Goal: Find specific page/section: Find specific page/section

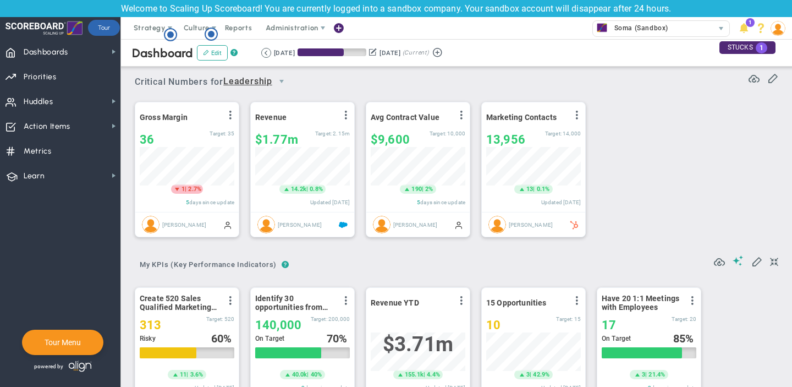
click at [267, 85] on span "Leadership" at bounding box center [247, 82] width 49 height 14
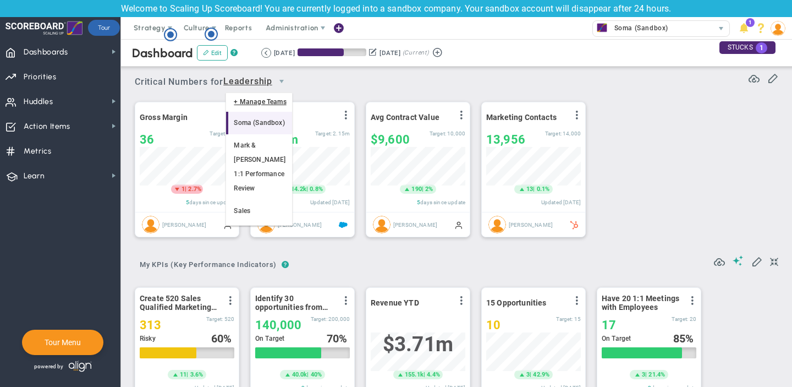
click at [263, 120] on li "Soma (Sandbox)" at bounding box center [258, 123] width 65 height 23
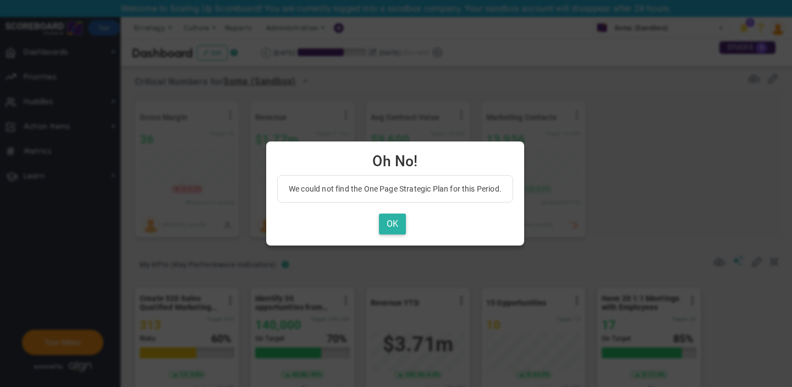
click at [388, 225] on button "OK" at bounding box center [392, 223] width 27 height 21
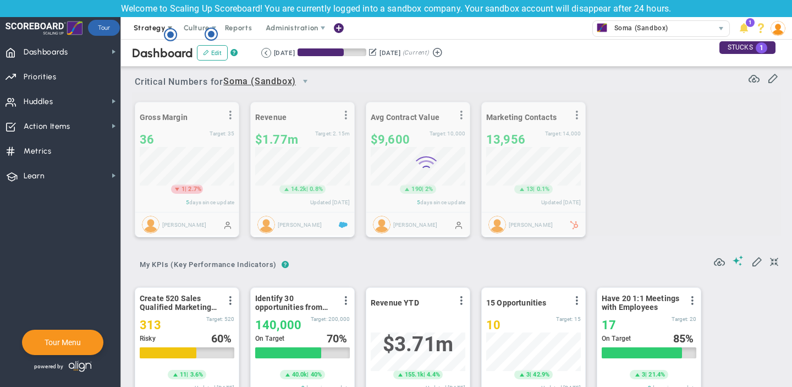
click at [163, 35] on body "Welcome to Scaling Up Scoreboard! You are currently logged into a sandbox compa…" at bounding box center [396, 193] width 792 height 387
click at [165, 24] on span at bounding box center [169, 28] width 9 height 9
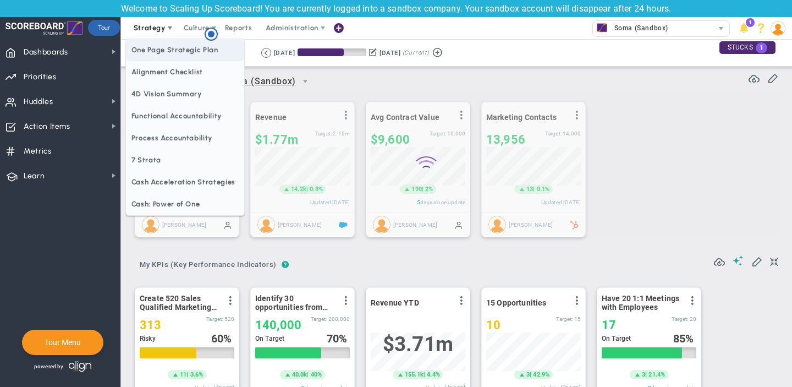
click at [167, 48] on span "One Page Strategic Plan" at bounding box center [185, 50] width 118 height 22
click at [186, 61] on span "Alignment Checklist" at bounding box center [185, 72] width 118 height 22
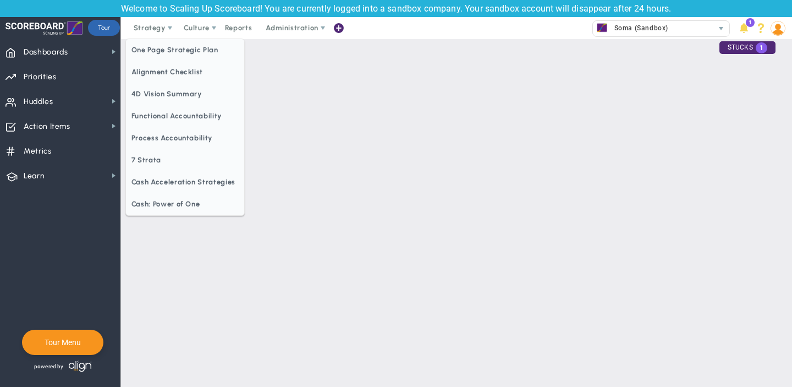
checkbox input "false"
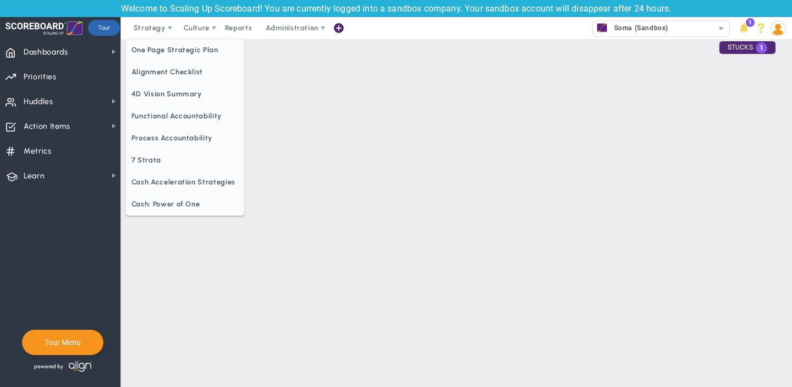
checkbox input "false"
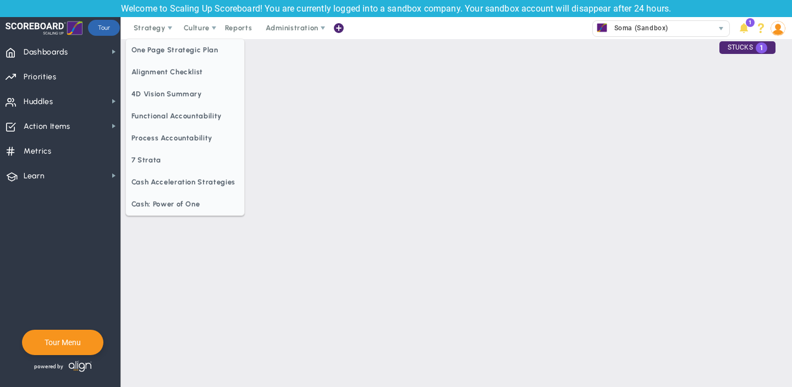
checkbox input "false"
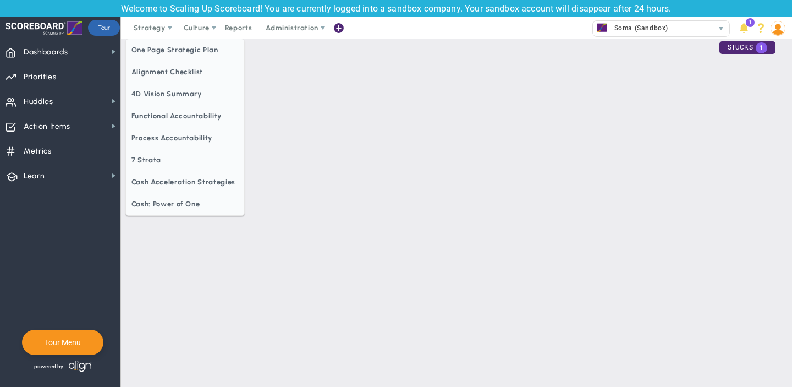
checkbox input "false"
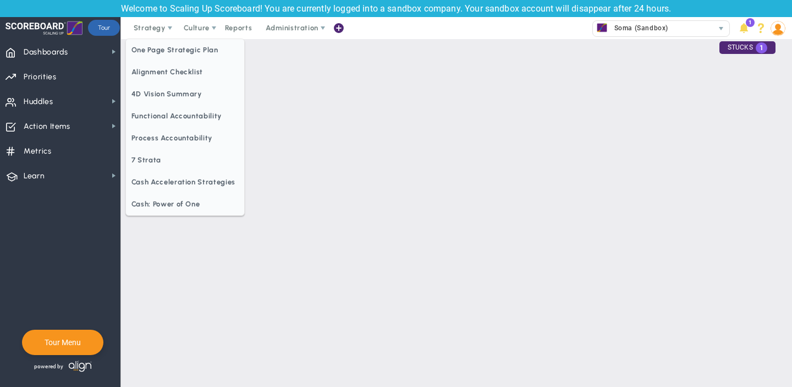
checkbox input "false"
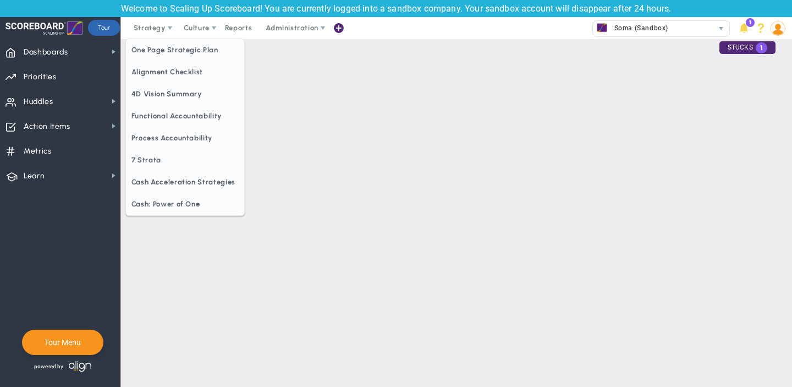
checkbox input "false"
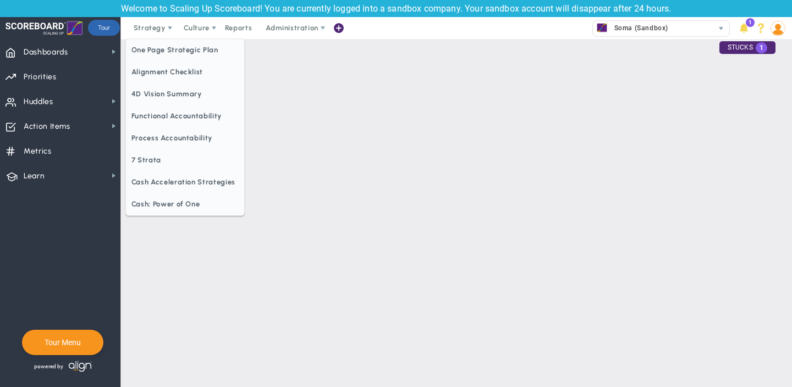
checkbox input "false"
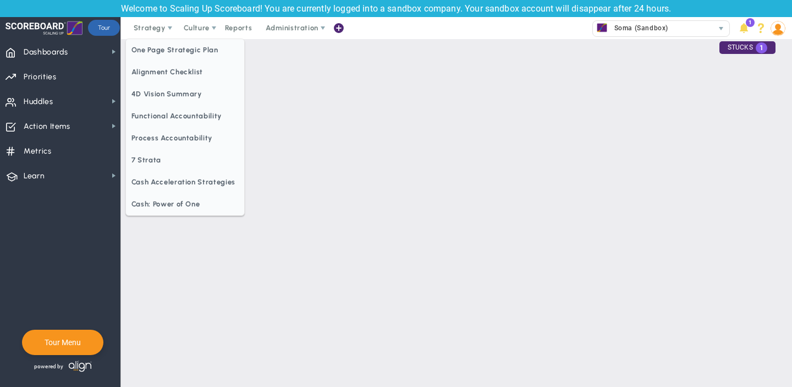
checkbox input "false"
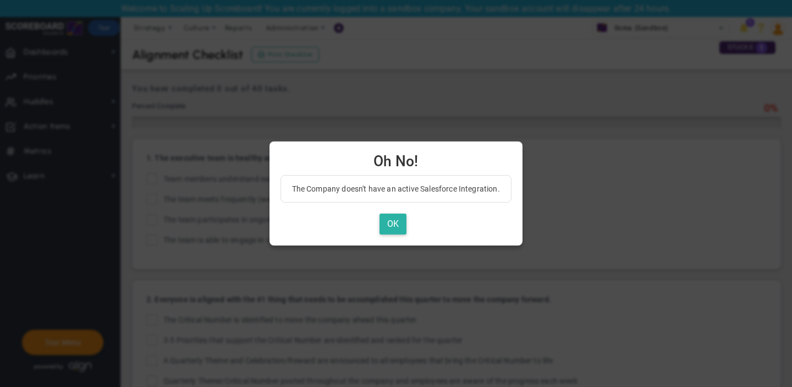
click at [388, 227] on button "OK" at bounding box center [392, 223] width 27 height 21
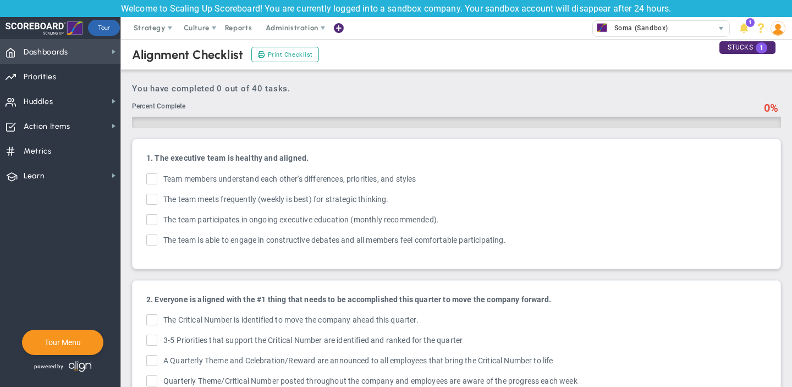
click at [60, 54] on span "Dashboards" at bounding box center [46, 52] width 45 height 23
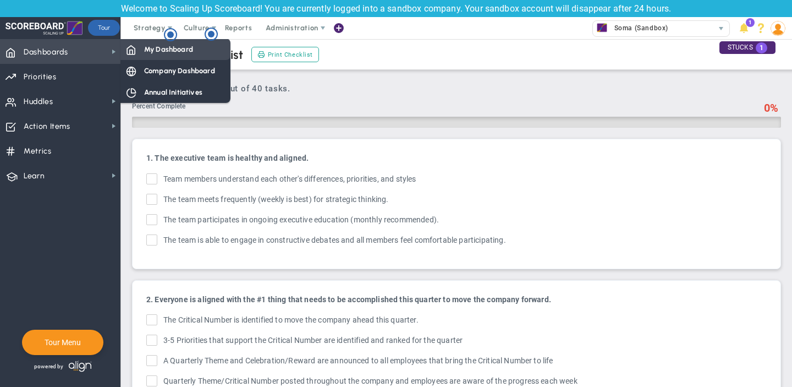
click at [169, 49] on span "My Dashboard" at bounding box center [168, 49] width 49 height 10
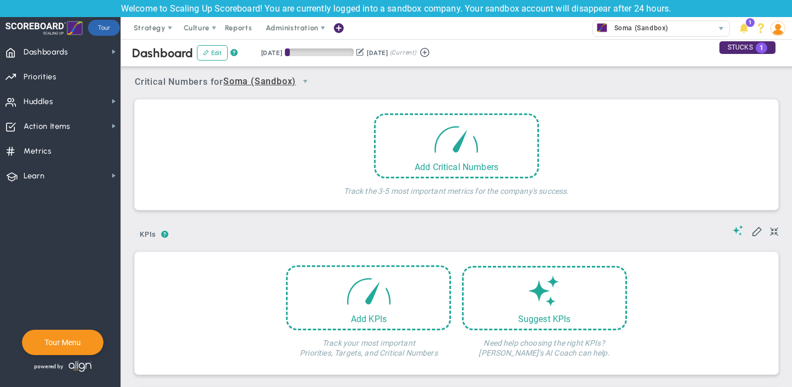
click at [327, 162] on div "Add Critical Numbers Track the 3-5 most important metrics for the company's suc…" at bounding box center [456, 157] width 627 height 88
click at [90, 45] on span "Dashboards Dashboards" at bounding box center [60, 51] width 120 height 25
click at [162, 26] on span "Strategy" at bounding box center [150, 28] width 32 height 8
click at [772, 29] on img at bounding box center [777, 28] width 15 height 15
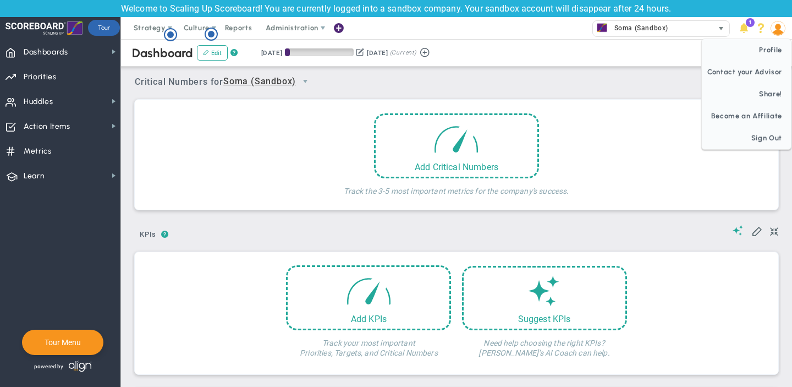
click at [689, 35] on div "Soma (Sandbox)" at bounding box center [653, 28] width 120 height 14
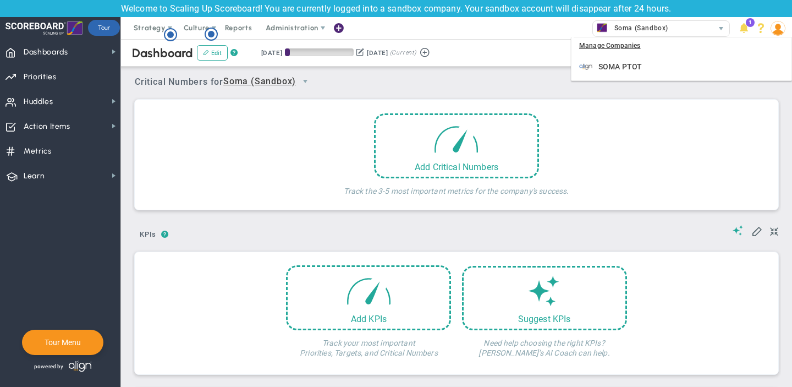
click at [432, 84] on div "Critical Numbers for Soma (Sandbox) 0 Critical Numbers for Soma (Sandbox) Criti…" at bounding box center [456, 78] width 643 height 29
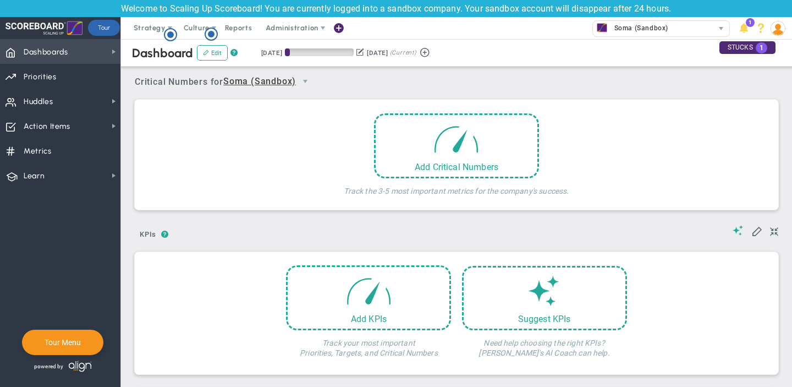
click at [85, 50] on span "Dashboards Dashboards" at bounding box center [60, 51] width 120 height 25
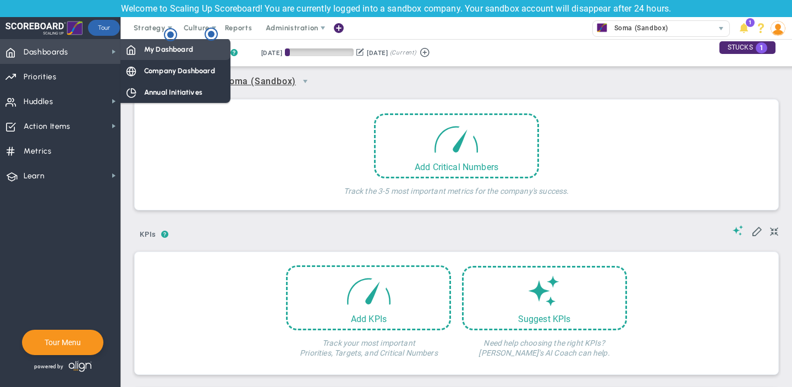
click at [158, 51] on span "My Dashboard" at bounding box center [168, 49] width 49 height 10
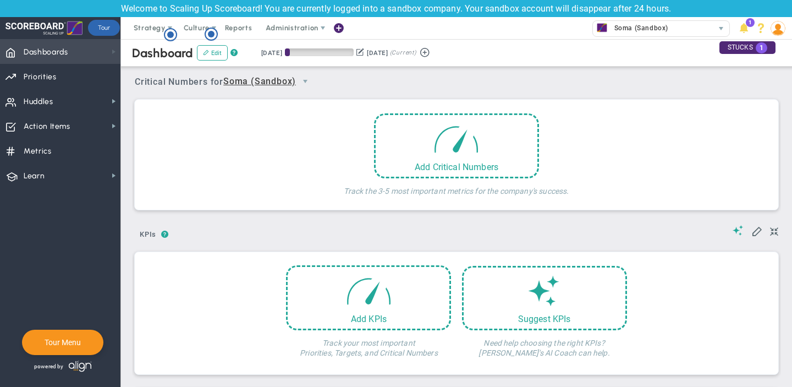
click at [111, 56] on span at bounding box center [113, 51] width 9 height 9
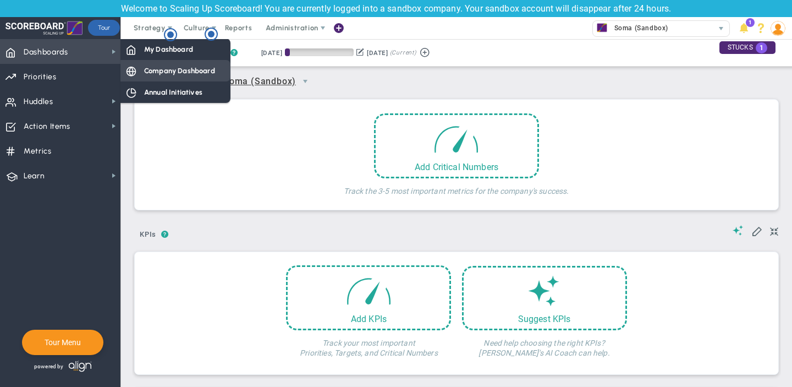
click at [150, 74] on span "Company Dashboard" at bounding box center [179, 70] width 71 height 10
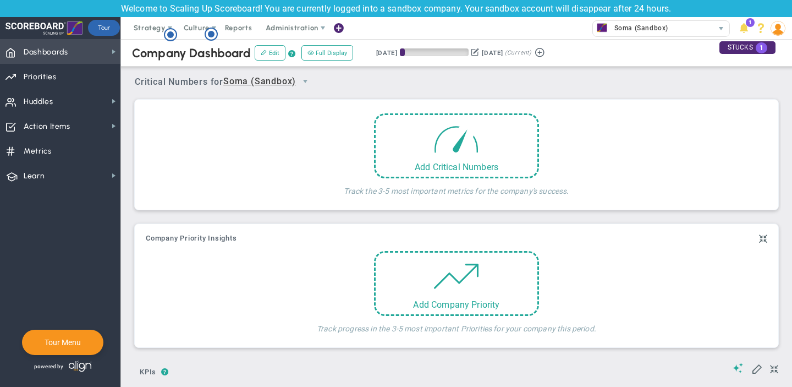
click at [95, 52] on span "Dashboards Dashboards" at bounding box center [60, 51] width 120 height 25
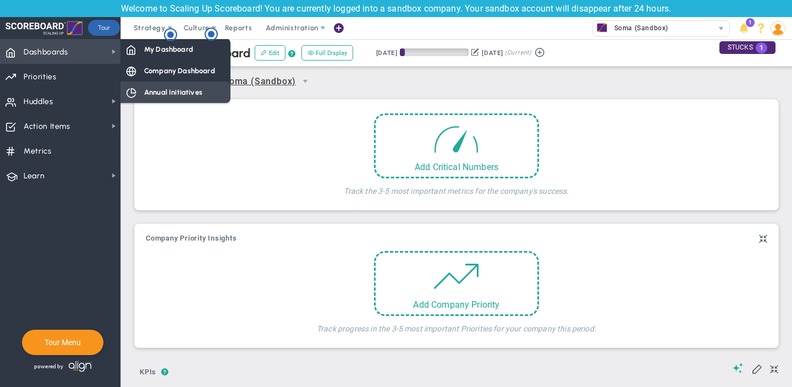
click at [141, 96] on div "Annual Initiatives" at bounding box center [175, 91] width 110 height 21
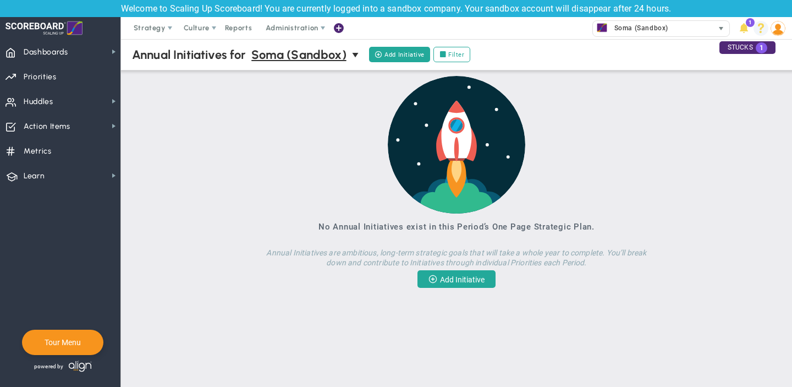
click at [708, 27] on div "Soma (Sandbox)" at bounding box center [653, 28] width 120 height 14
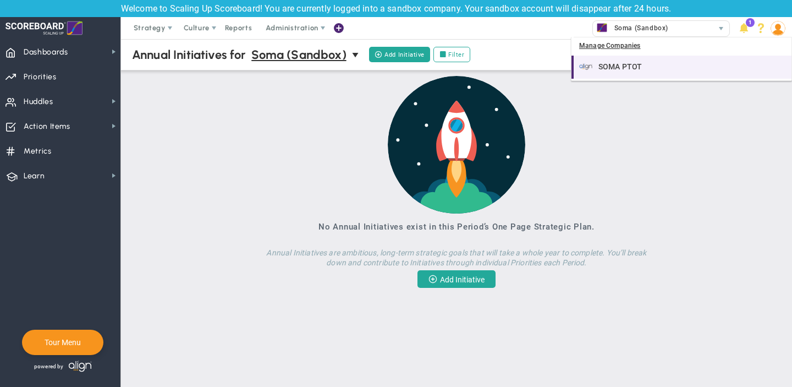
click at [661, 65] on div "SOMA PTOT" at bounding box center [682, 67] width 207 height 14
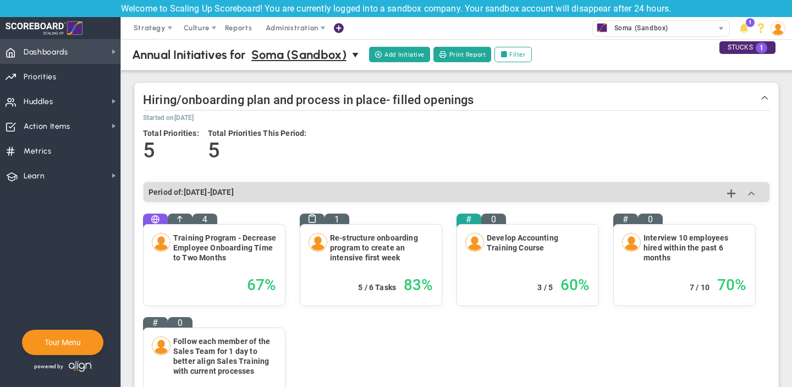
click at [97, 60] on span "Dashboards Dashboards" at bounding box center [60, 51] width 120 height 25
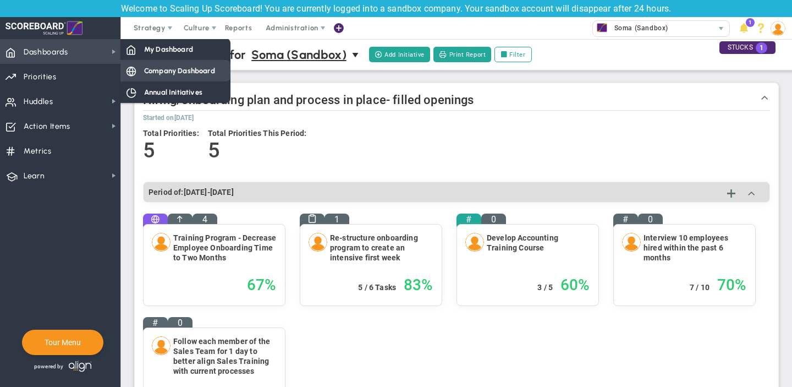
click at [176, 69] on span "Company Dashboard" at bounding box center [179, 70] width 71 height 10
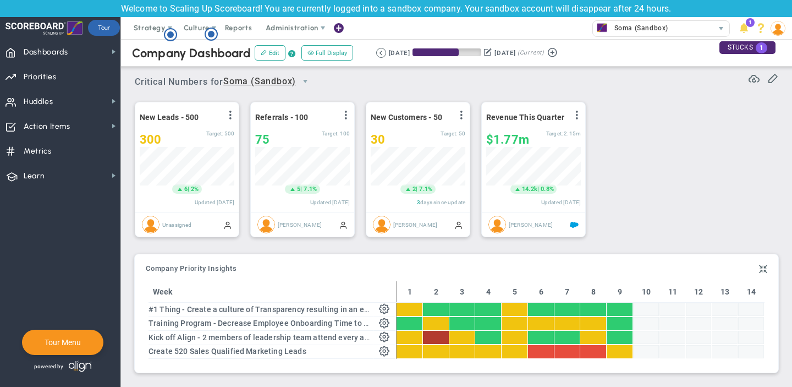
click at [256, 84] on span "Soma (Sandbox)" at bounding box center [259, 82] width 73 height 14
click at [361, 89] on div "Critical Numbers for Soma (Sandbox) 0 Critical Numbers for Soma (Sandbox) Criti…" at bounding box center [456, 78] width 643 height 29
